Goal: Obtain resource: Download file/media

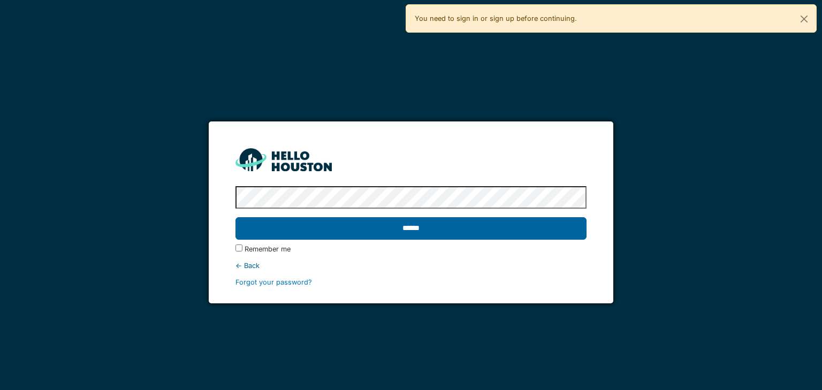
click at [471, 231] on input "******" at bounding box center [411, 228] width 351 height 22
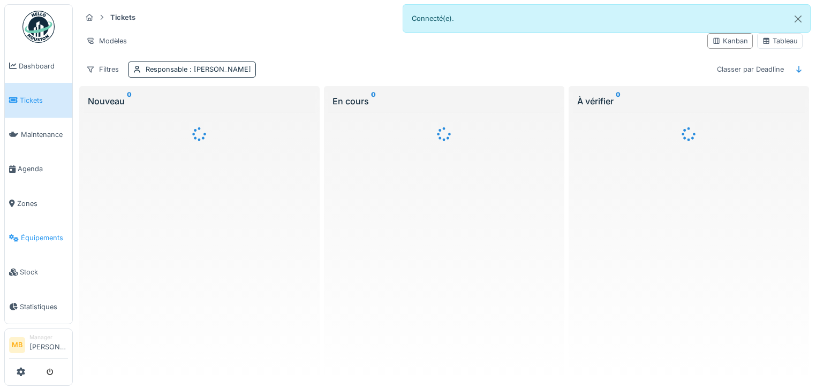
click at [41, 225] on link "Équipements" at bounding box center [38, 238] width 67 height 34
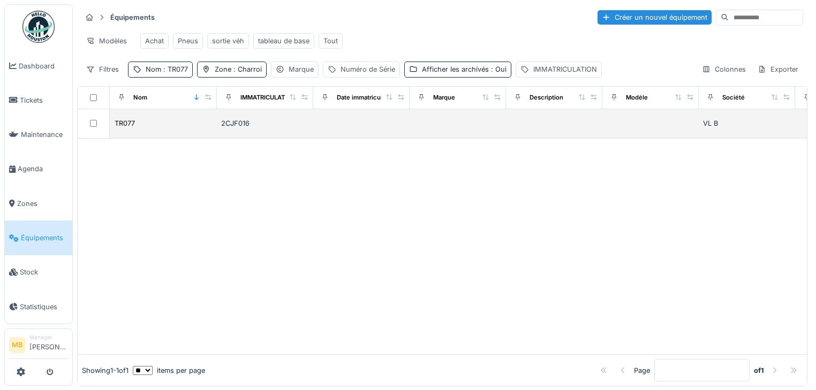
click at [143, 127] on div "TR077" at bounding box center [163, 123] width 99 height 11
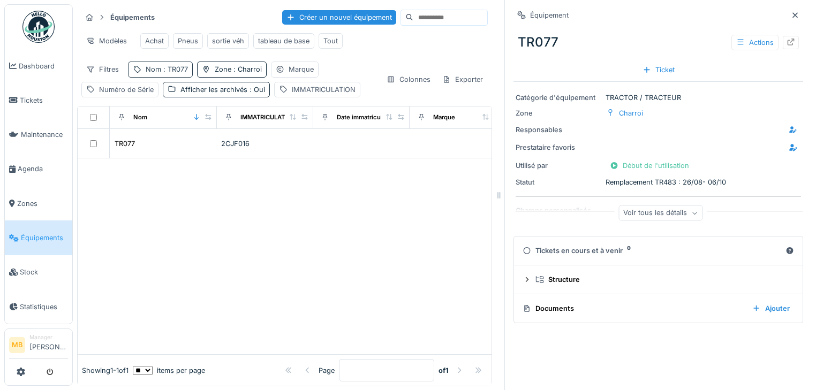
click at [177, 73] on span ": TR077" at bounding box center [174, 69] width 27 height 8
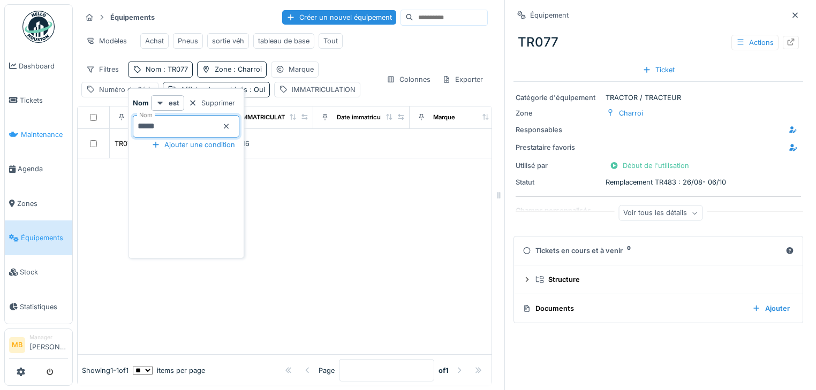
drag, startPoint x: 202, startPoint y: 131, endPoint x: 50, endPoint y: 132, distance: 152.1
click at [50, 131] on body "Dashboard Tickets Maintenance [GEOGRAPHIC_DATA] Zones Équipements Stock Statist…" at bounding box center [408, 195] width 816 height 390
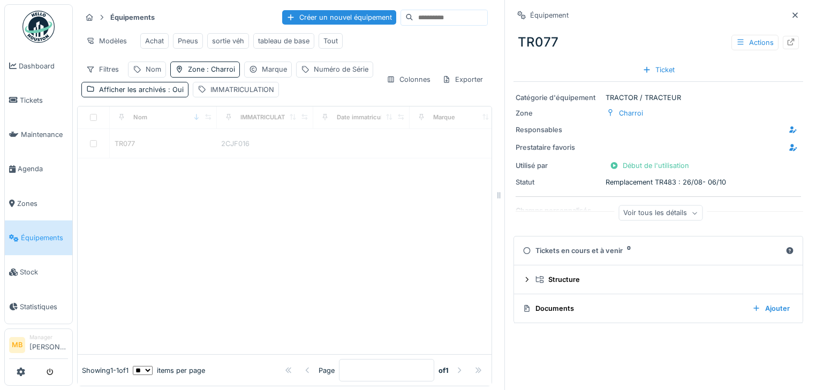
click at [322, 195] on div at bounding box center [285, 256] width 414 height 196
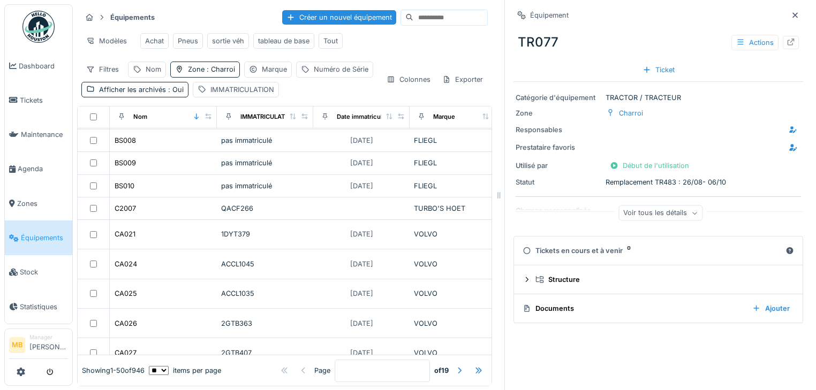
scroll to position [43, 0]
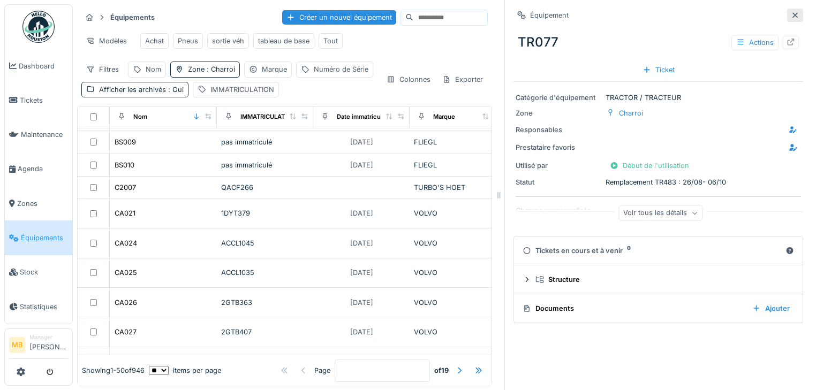
click at [791, 15] on icon at bounding box center [795, 15] width 9 height 7
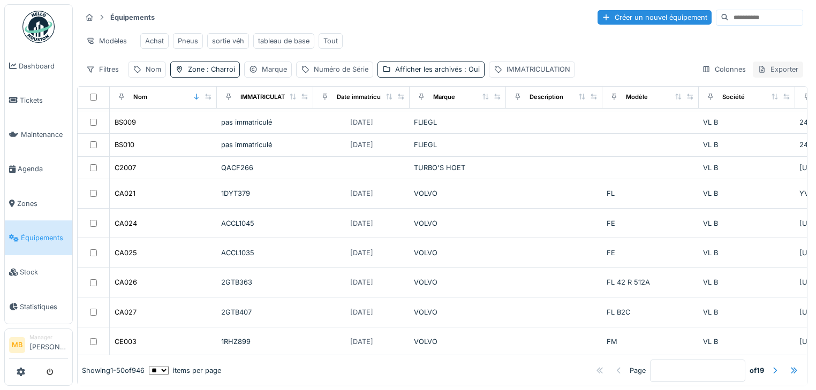
click at [767, 77] on div "Exporter" at bounding box center [778, 70] width 50 height 16
click at [752, 114] on div "Export Excel" at bounding box center [736, 115] width 92 height 16
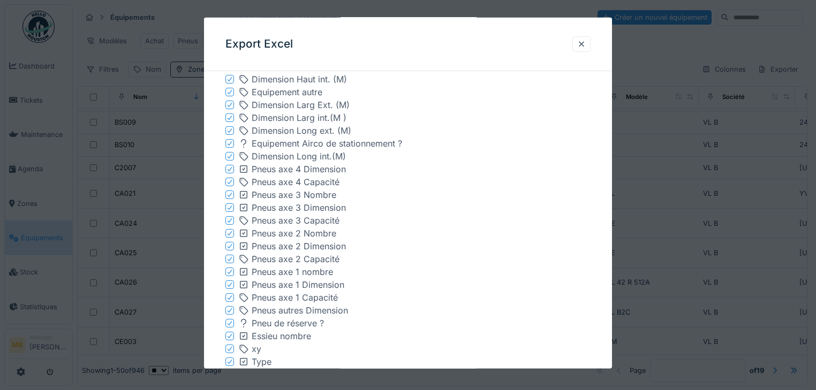
scroll to position [300, 0]
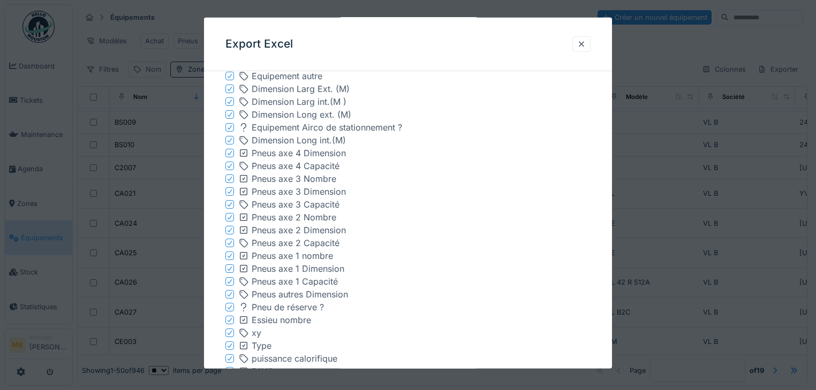
click at [232, 180] on icon at bounding box center [229, 178] width 6 height 5
click at [232, 195] on div at bounding box center [229, 192] width 6 height 10
click at [231, 205] on icon at bounding box center [229, 204] width 6 height 5
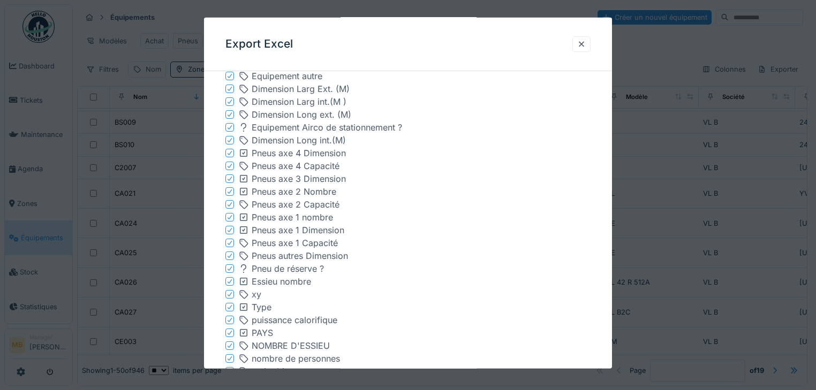
click at [227, 204] on icon at bounding box center [229, 204] width 6 height 5
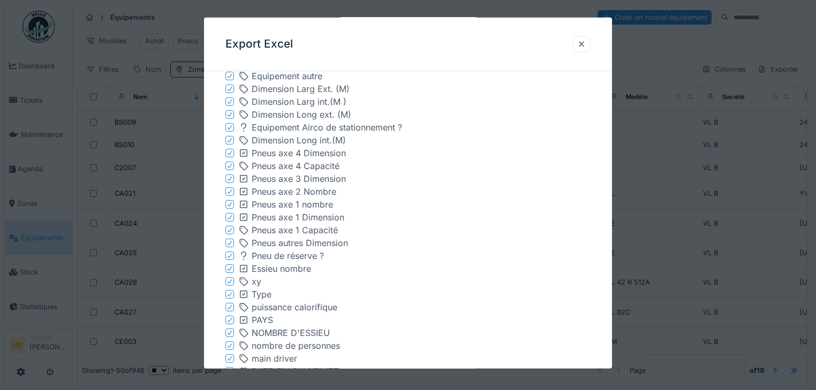
click at [229, 204] on icon at bounding box center [229, 204] width 6 height 5
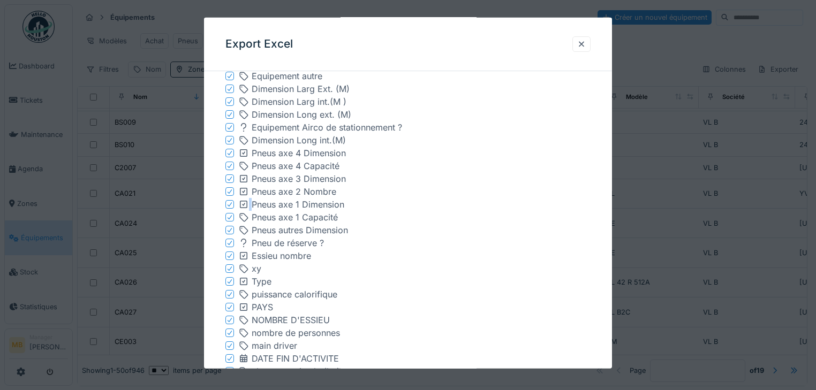
click at [229, 204] on icon at bounding box center [229, 204] width 6 height 5
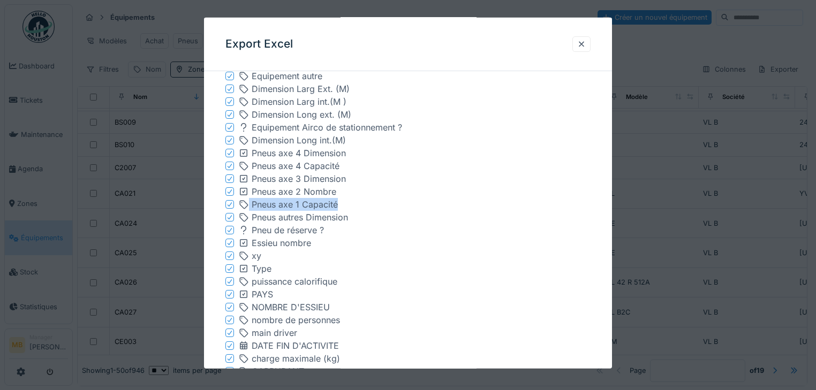
click at [229, 204] on icon at bounding box center [229, 204] width 6 height 5
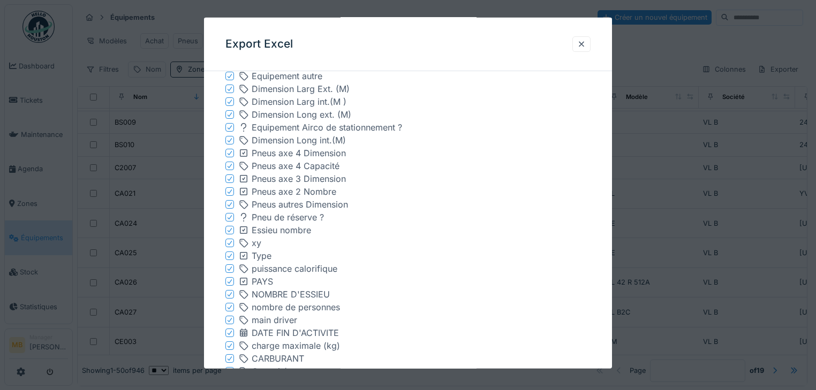
click at [231, 152] on icon at bounding box center [229, 152] width 6 height 5
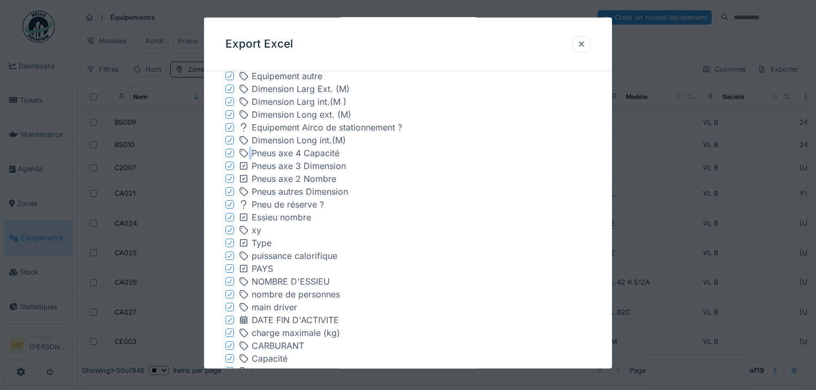
click at [231, 152] on icon at bounding box center [229, 152] width 6 height 5
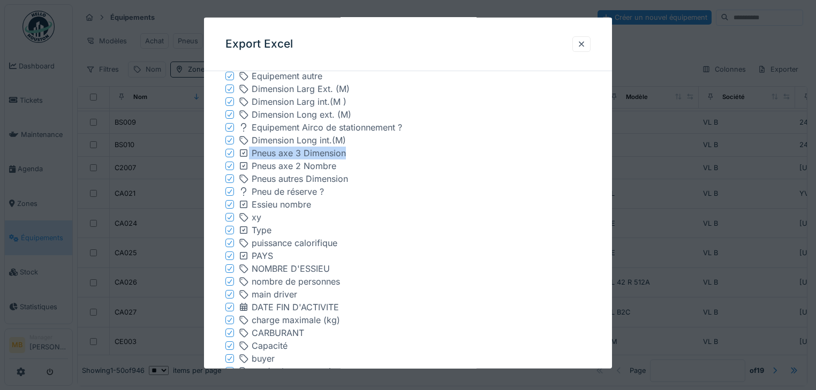
click at [231, 152] on icon at bounding box center [229, 152] width 6 height 5
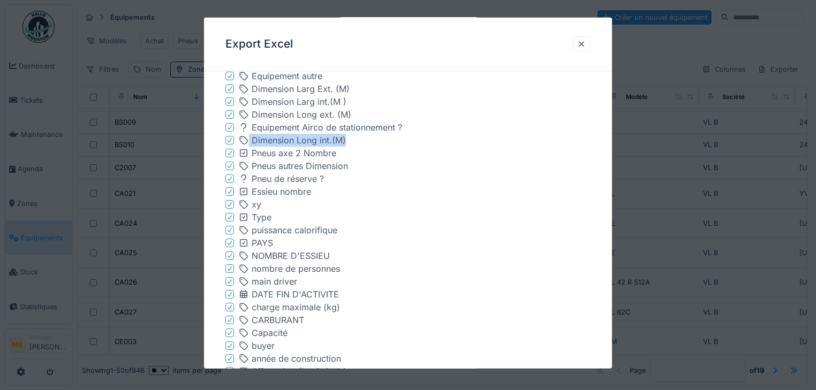
click at [231, 152] on icon at bounding box center [229, 152] width 6 height 5
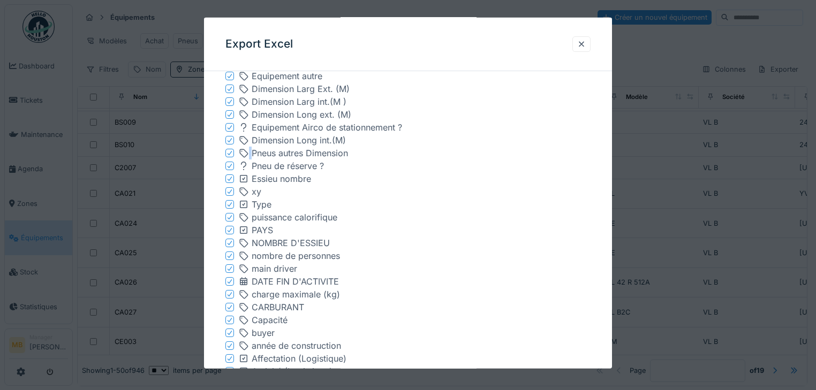
click at [231, 152] on icon at bounding box center [229, 152] width 6 height 5
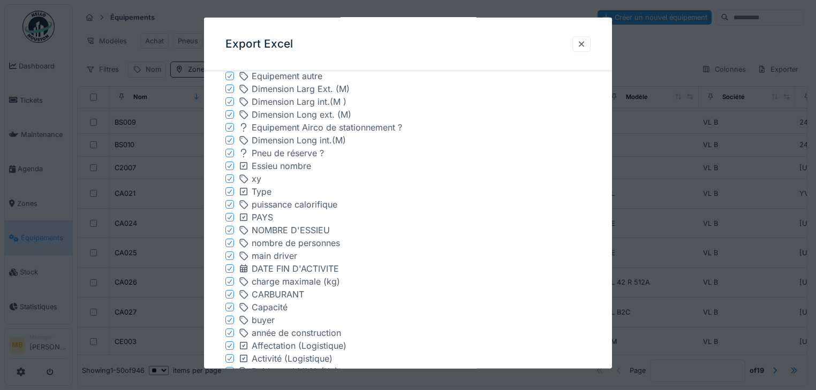
click at [231, 152] on icon at bounding box center [229, 152] width 6 height 5
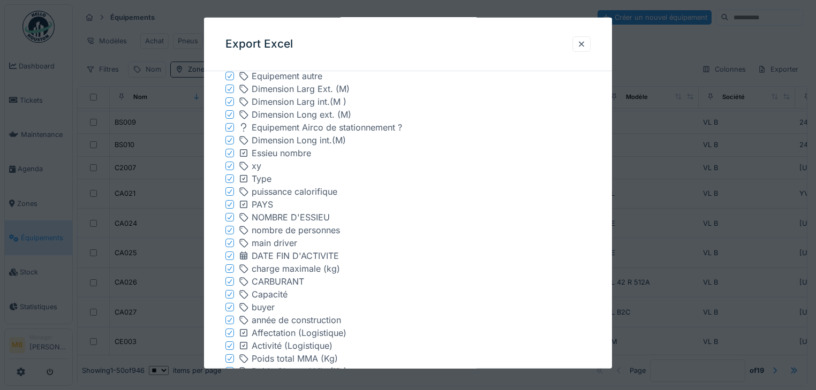
click at [229, 191] on icon at bounding box center [229, 191] width 6 height 5
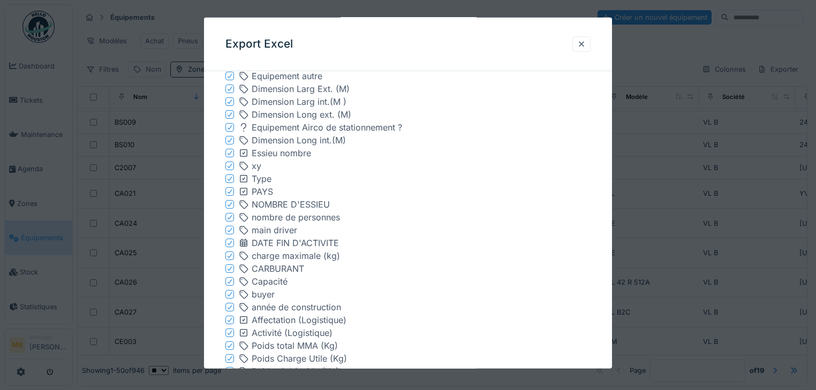
click at [237, 229] on div "main driver" at bounding box center [407, 230] width 365 height 13
click at [227, 232] on icon at bounding box center [229, 230] width 6 height 5
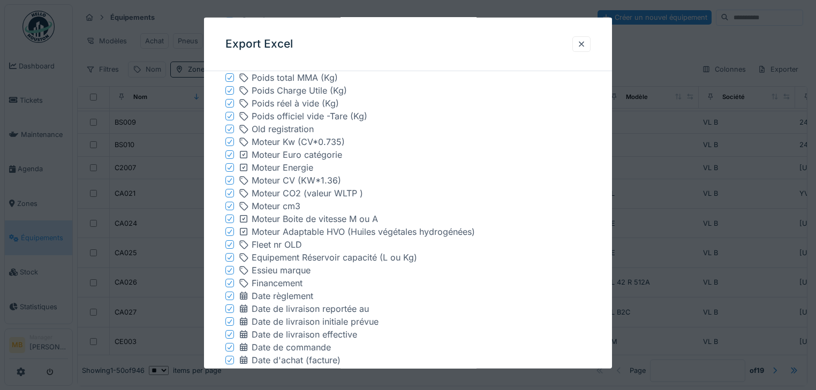
scroll to position [557, 0]
click at [227, 280] on icon at bounding box center [229, 281] width 6 height 5
click at [227, 279] on icon at bounding box center [229, 281] width 6 height 5
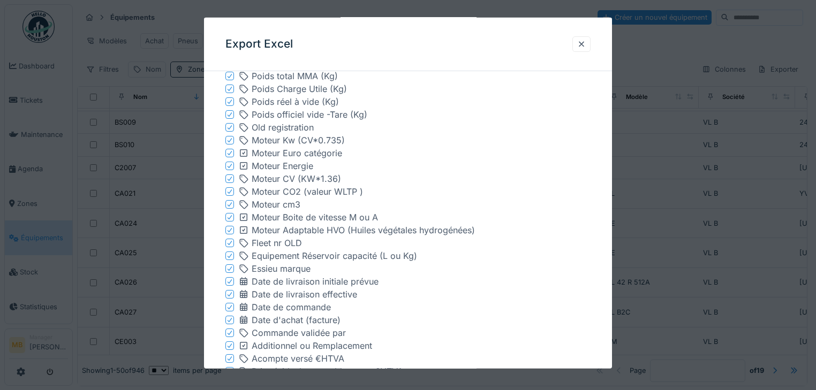
click at [227, 279] on icon at bounding box center [229, 281] width 6 height 5
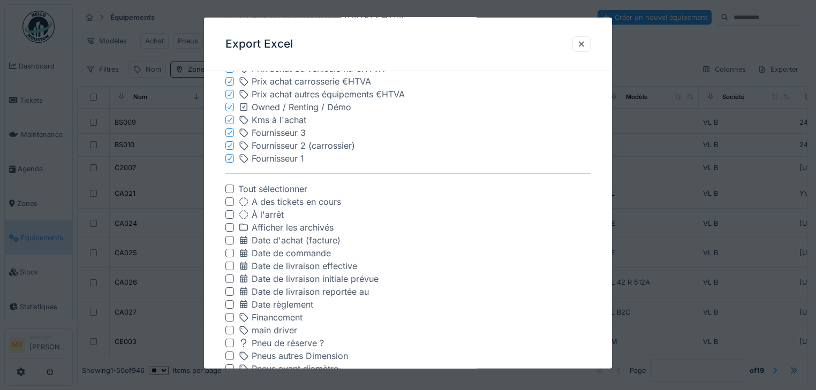
scroll to position [1157, 0]
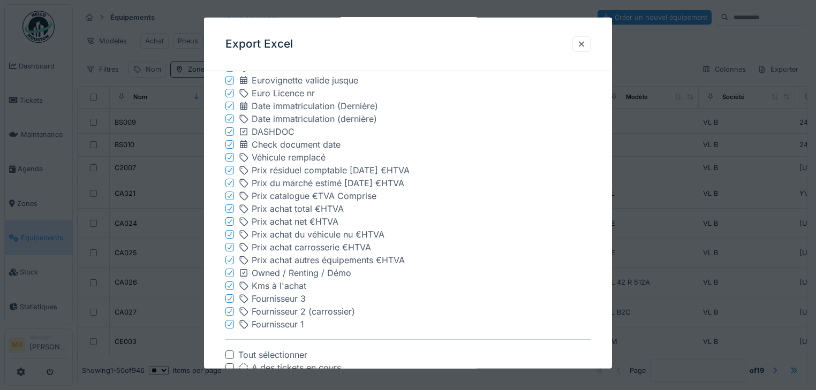
click at [230, 156] on icon at bounding box center [229, 157] width 6 height 5
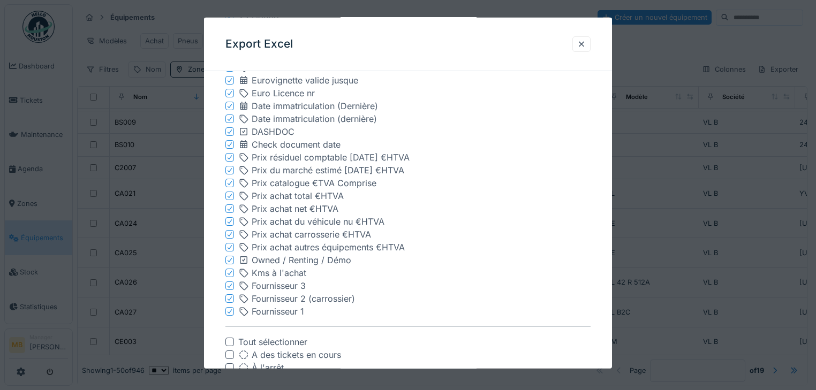
click at [230, 146] on icon at bounding box center [229, 144] width 6 height 5
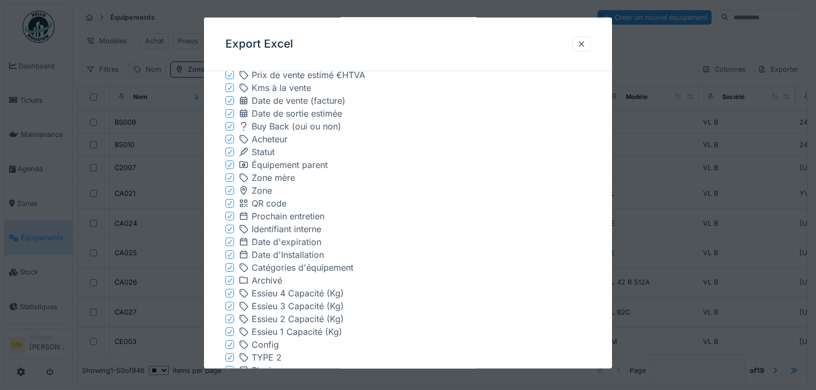
scroll to position [814, 0]
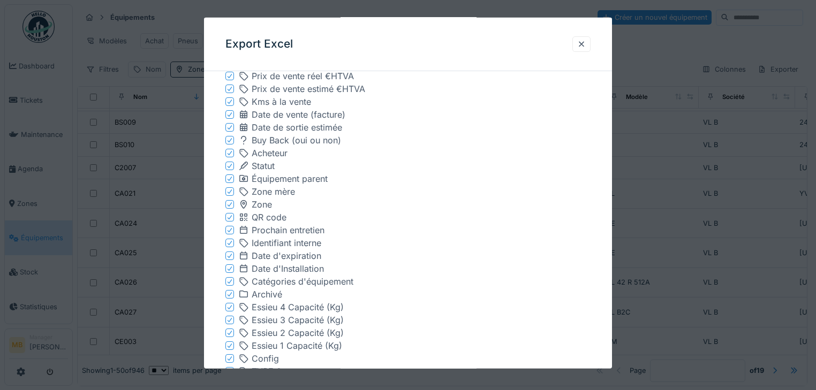
click at [231, 221] on div at bounding box center [229, 218] width 6 height 10
click at [229, 141] on icon at bounding box center [230, 140] width 4 height 4
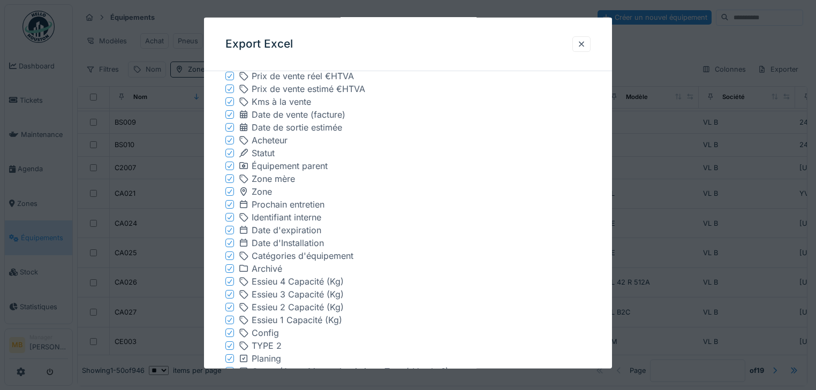
click at [231, 112] on icon at bounding box center [229, 114] width 6 height 5
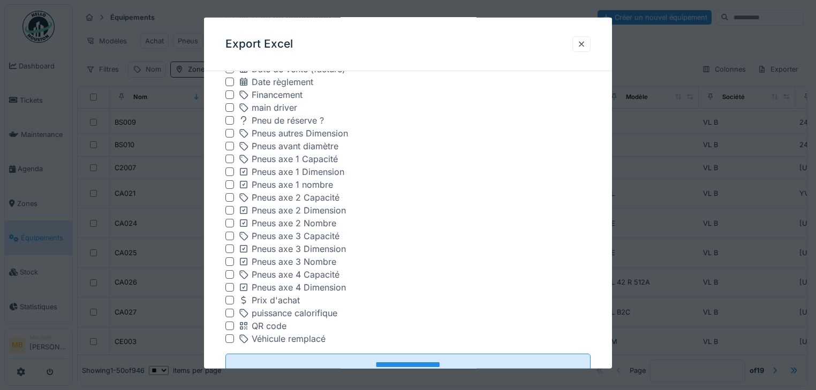
scroll to position [1557, 0]
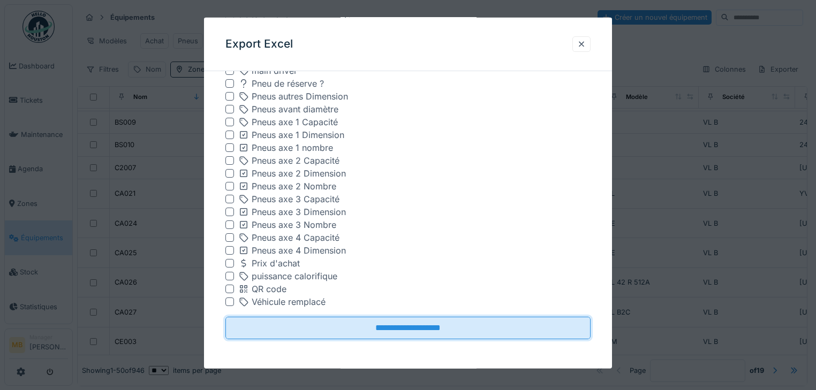
click at [430, 332] on input "**********" at bounding box center [407, 328] width 365 height 22
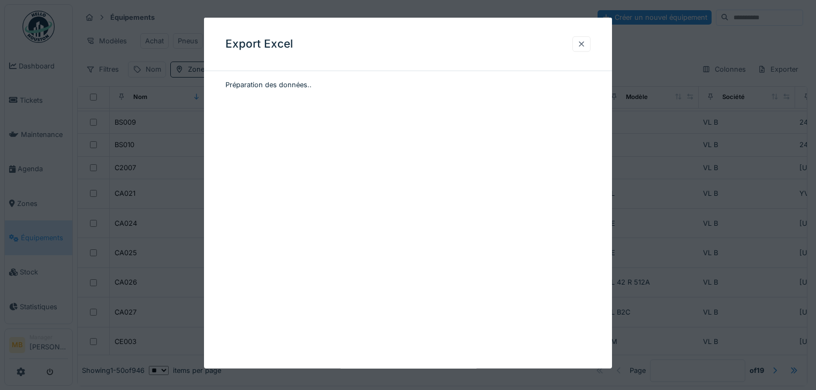
click at [586, 46] on div at bounding box center [581, 44] width 9 height 10
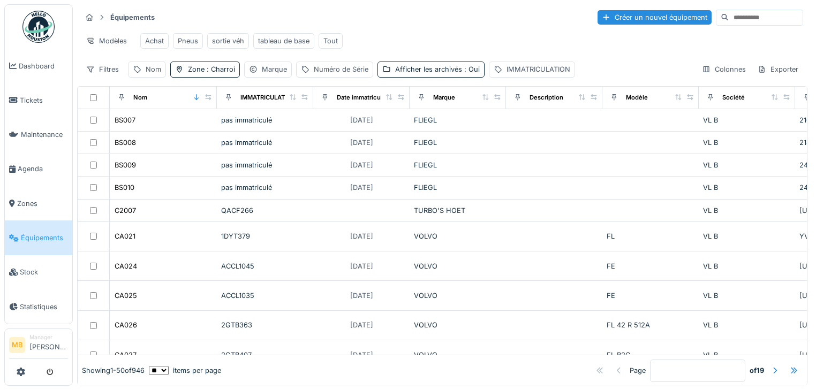
click at [802, 55] on div "Équipements Créer un nouvel équipement Modèles Achat Pneus sortie véh tableau d…" at bounding box center [444, 195] width 743 height 391
click at [765, 77] on div "Exporter" at bounding box center [778, 70] width 50 height 16
click at [740, 116] on div "Export Excel" at bounding box center [736, 115] width 92 height 16
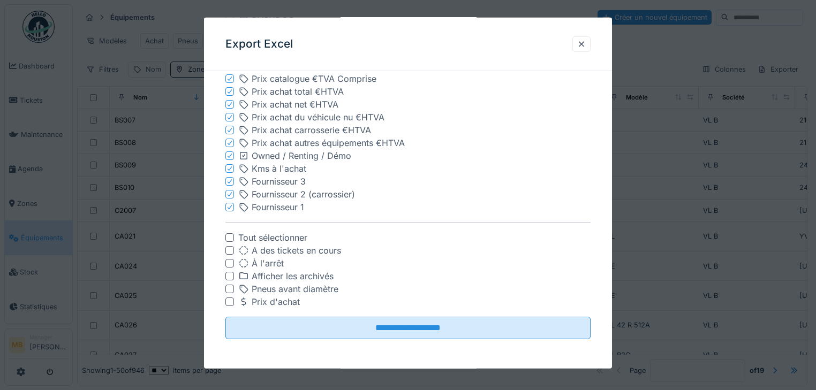
scroll to position [7, 0]
click at [448, 328] on input "**********" at bounding box center [407, 328] width 365 height 22
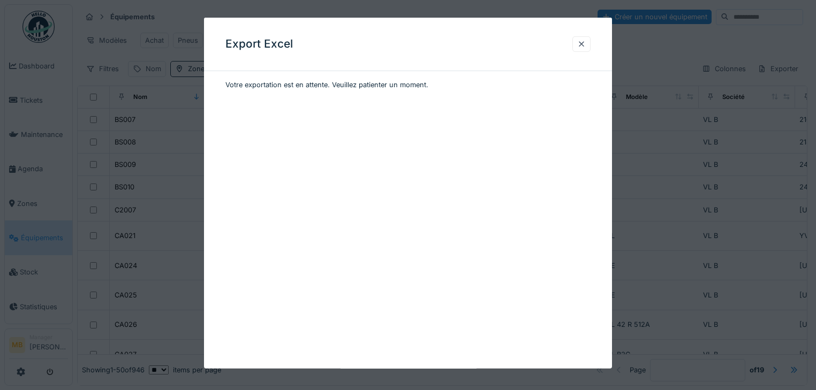
scroll to position [0, 0]
click at [692, 188] on div at bounding box center [408, 195] width 816 height 390
